Goal: Transaction & Acquisition: Download file/media

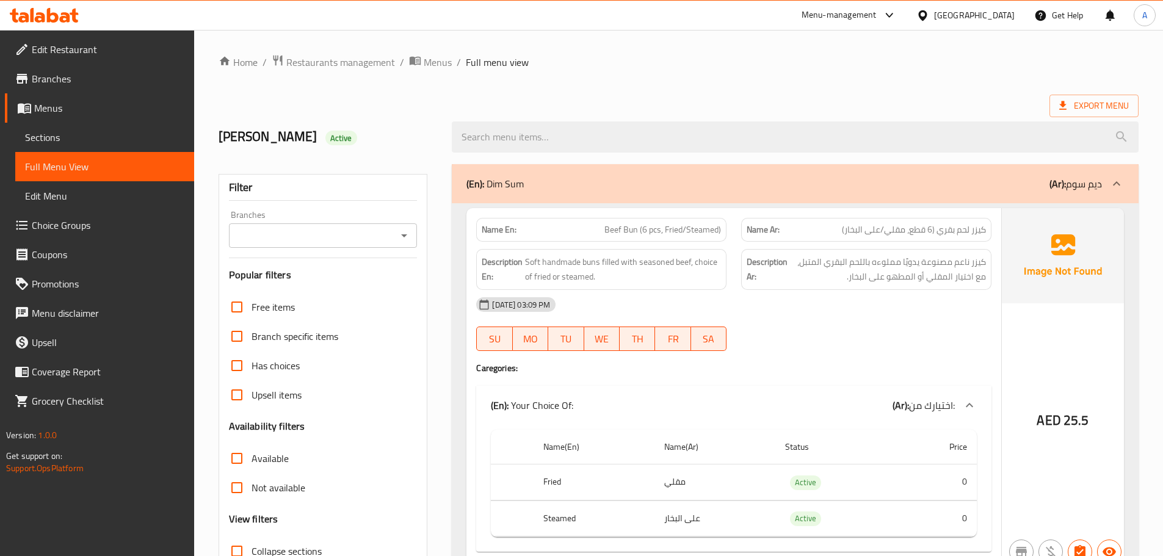
scroll to position [54836, 0]
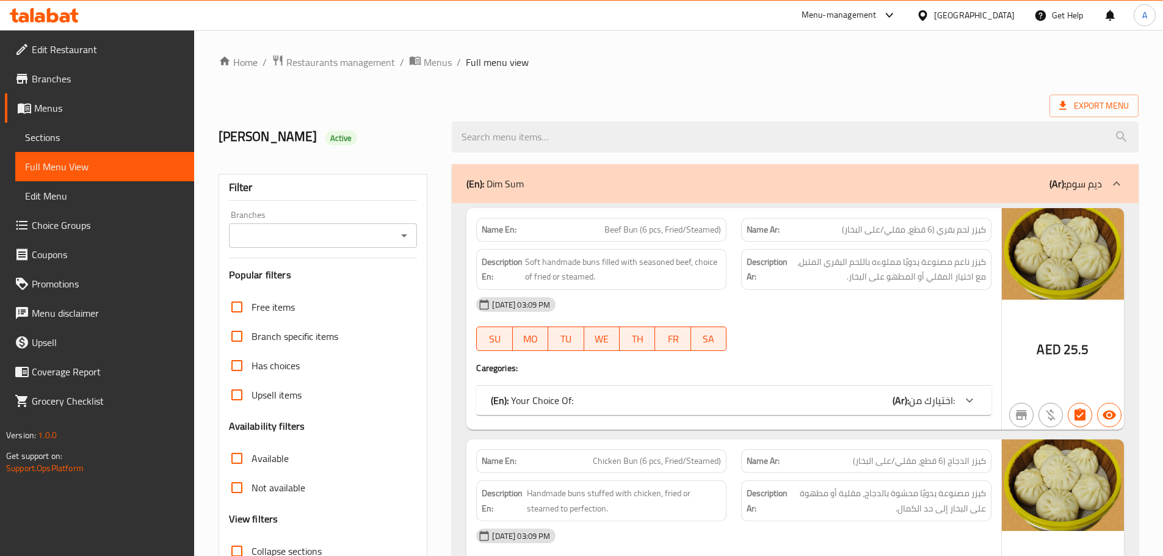
click at [1081, 118] on div at bounding box center [795, 137] width 702 height 46
click at [1084, 109] on span "Export Menu" at bounding box center [1094, 105] width 70 height 15
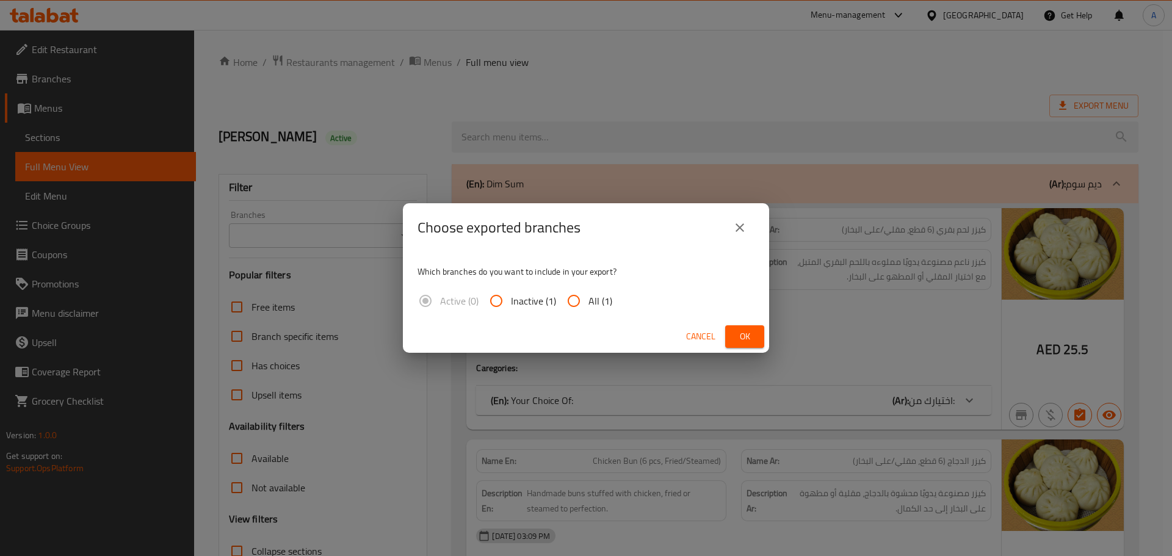
click at [581, 304] on input "All (1)" at bounding box center [573, 300] width 29 height 29
radio input "true"
click at [747, 333] on span "Ok" at bounding box center [745, 336] width 20 height 15
